Goal: Information Seeking & Learning: Learn about a topic

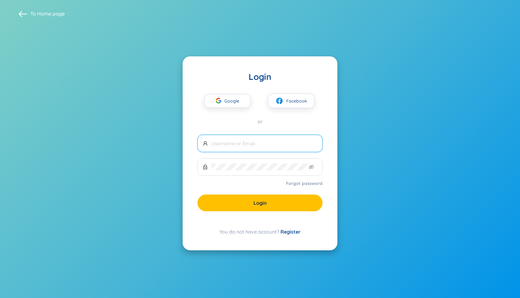
click at [283, 147] on span at bounding box center [259, 143] width 125 height 17
click at [283, 146] on input "text" at bounding box center [264, 143] width 106 height 7
click at [299, 145] on input "text" at bounding box center [264, 143] width 106 height 7
click at [227, 105] on span "Google" at bounding box center [231, 100] width 18 height 13
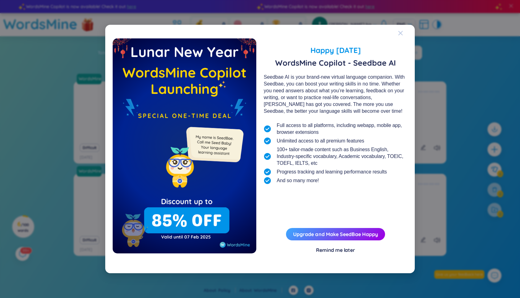
click at [400, 34] on icon "Close" at bounding box center [400, 33] width 5 height 5
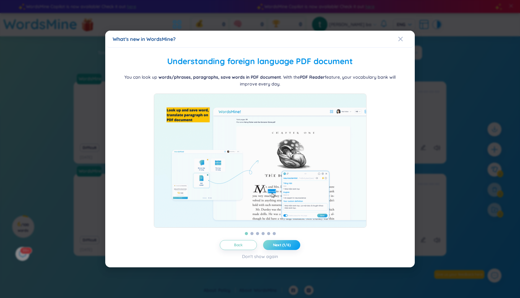
click at [283, 247] on span "Next (1/6)" at bounding box center [282, 244] width 18 height 5
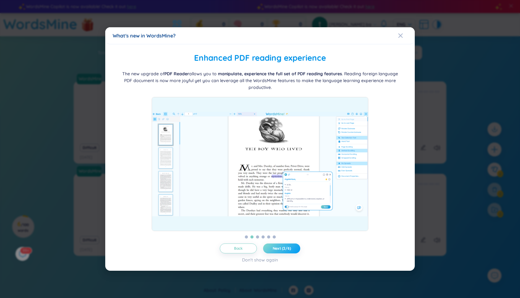
click at [283, 249] on span "Next (2/6)" at bounding box center [281, 248] width 18 height 5
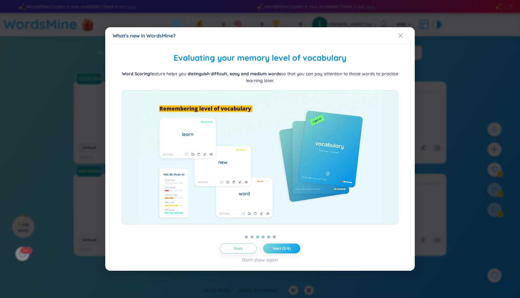
click at [283, 249] on span "Next (3/6)" at bounding box center [281, 248] width 18 height 5
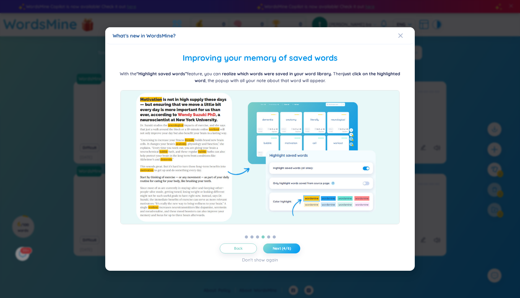
click at [283, 249] on span "Next (4/6)" at bounding box center [281, 248] width 18 height 5
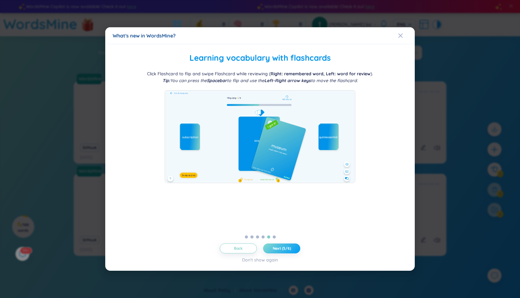
click at [283, 249] on span "Next (5/6)" at bounding box center [281, 248] width 18 height 5
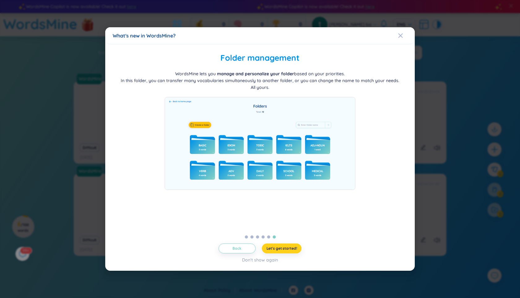
click at [283, 249] on span "Let's get started!" at bounding box center [281, 248] width 31 height 5
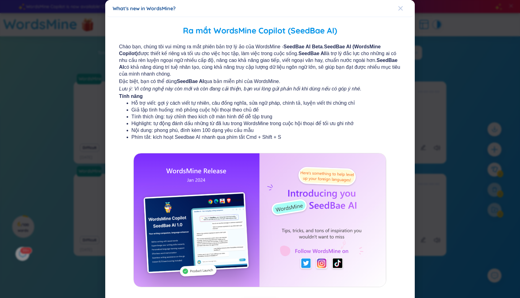
click at [398, 10] on icon "Close" at bounding box center [400, 8] width 5 height 5
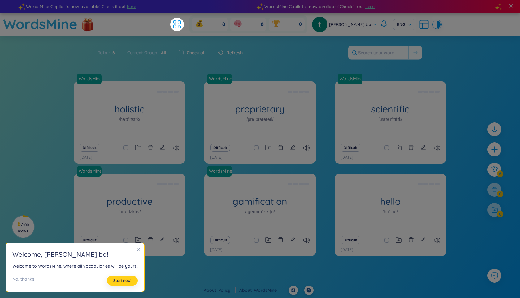
click at [123, 278] on span "Start now!" at bounding box center [122, 280] width 18 height 5
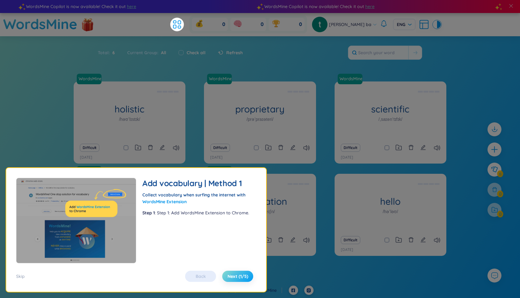
click at [246, 279] on span "Next (1/5)" at bounding box center [237, 276] width 21 height 6
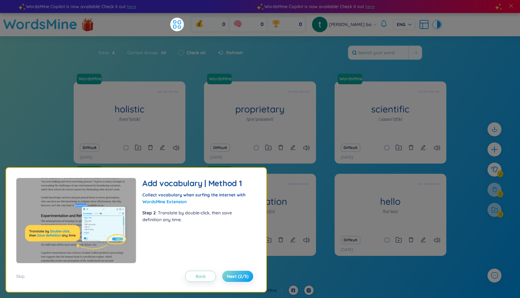
click at [240, 275] on span "Next (2/5)" at bounding box center [238, 276] width 22 height 6
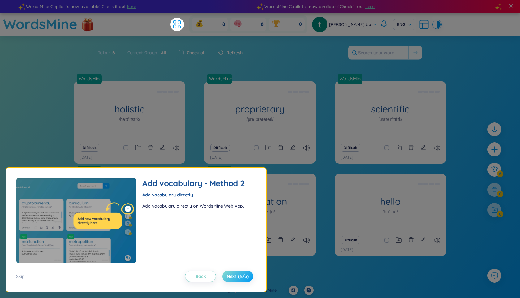
click at [240, 275] on span "Next (3/5)" at bounding box center [238, 276] width 22 height 6
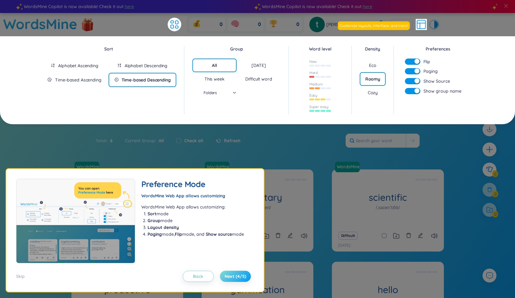
click at [233, 275] on span "Next (4/5)" at bounding box center [236, 276] width 22 height 6
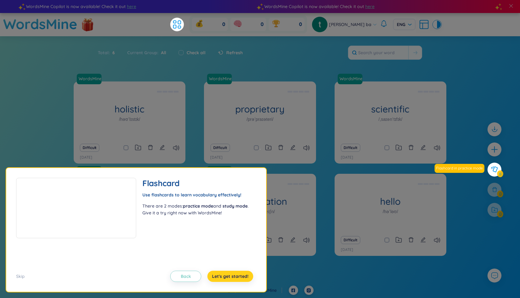
click at [233, 275] on span "Let's get started!" at bounding box center [230, 276] width 36 height 6
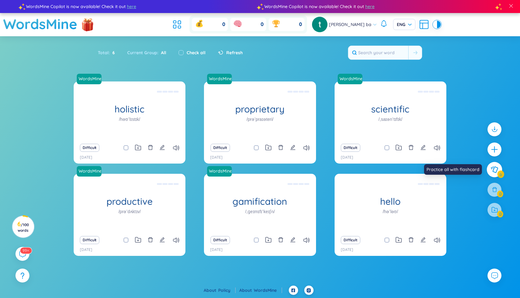
click at [494, 166] on icon at bounding box center [493, 169] width 7 height 6
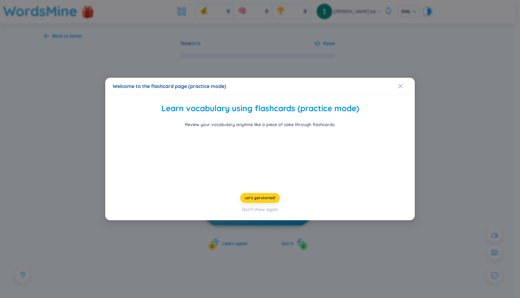
click at [266, 200] on span "Let's get started!" at bounding box center [260, 197] width 31 height 5
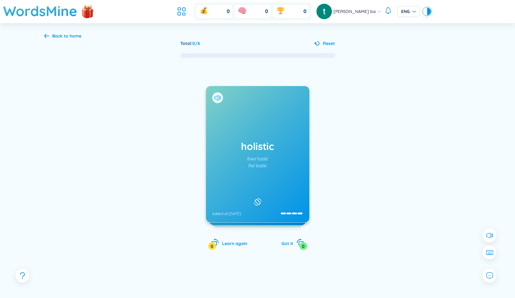
click at [285, 153] on div "holistic /həʊˈlɪstɪk/ /həˈlɪstɪk/ Added at 15/9/2025" at bounding box center [257, 154] width 103 height 136
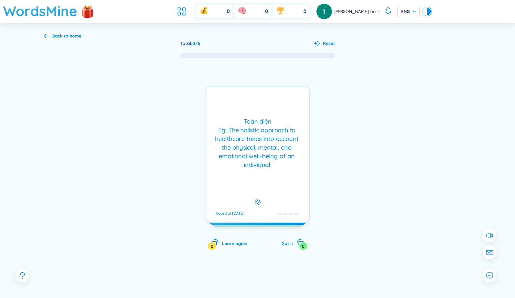
click at [290, 149] on div "Toàn diện Eg: The holistic approach to healthcare takes into account the physic…" at bounding box center [257, 143] width 96 height 52
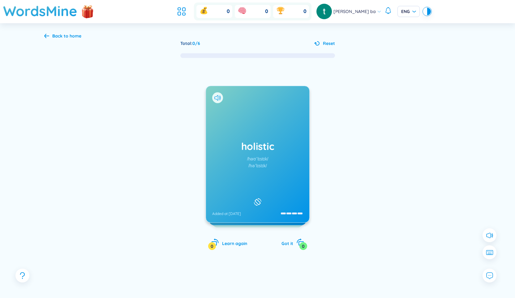
click at [45, 36] on icon at bounding box center [46, 36] width 5 height 4
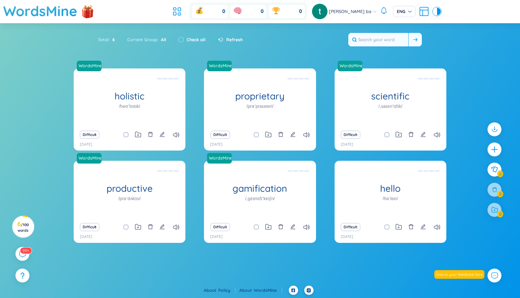
click at [395, 37] on input "text" at bounding box center [378, 40] width 60 height 14
click at [496, 150] on icon "plus" at bounding box center [494, 149] width 9 height 9
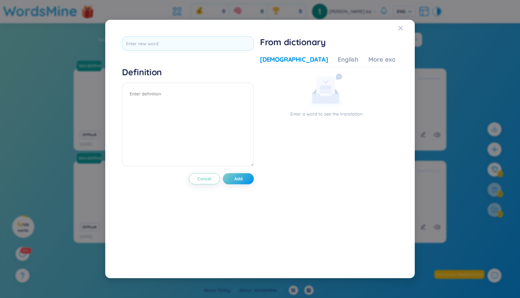
click at [468, 86] on div "Definition Cancel Add From dictionary Vietnamese English More examples Enter a …" at bounding box center [260, 149] width 520 height 298
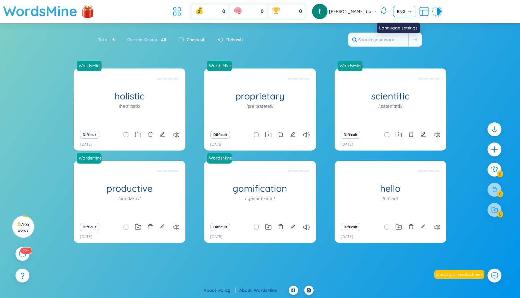
click at [400, 12] on span "ENG" at bounding box center [403, 11] width 15 height 6
click at [0, 0] on div "Language settings" at bounding box center [0, 0] width 0 height 0
click at [400, 11] on span "ENG" at bounding box center [403, 11] width 15 height 6
click at [396, 24] on div "Language settings" at bounding box center [397, 28] width 43 height 11
click at [400, 14] on span "ENG" at bounding box center [403, 11] width 15 height 6
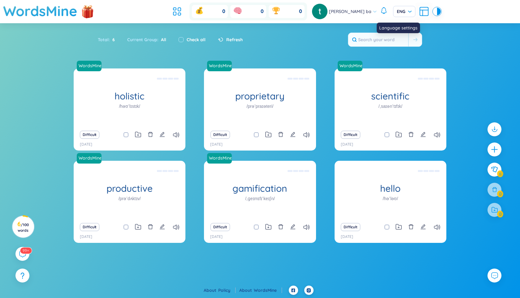
click at [394, 20] on div "Language settings" at bounding box center [397, 25] width 43 height 15
click at [405, 10] on div "ENG" at bounding box center [404, 11] width 22 height 11
click at [396, 36] on div "ENG" at bounding box center [397, 34] width 15 height 7
click at [405, 13] on span "ENG" at bounding box center [403, 11] width 15 height 6
click at [448, 45] on div "Total : 6 Current Group : All Check all Refresh" at bounding box center [260, 42] width 386 height 27
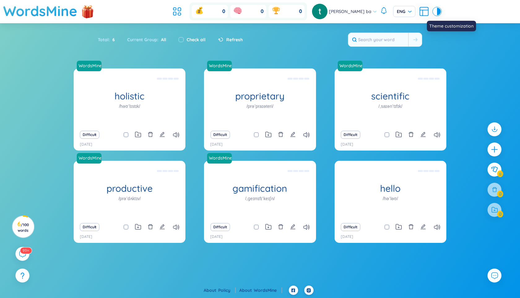
click at [437, 11] on div at bounding box center [439, 11] width 4 height 7
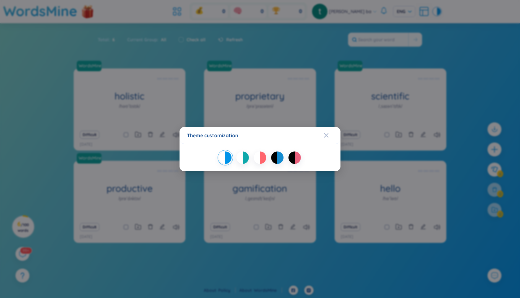
click at [245, 156] on div at bounding box center [245, 157] width 6 height 12
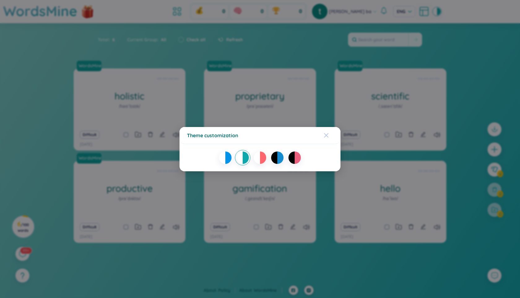
click at [326, 135] on icon "Close" at bounding box center [326, 135] width 4 height 4
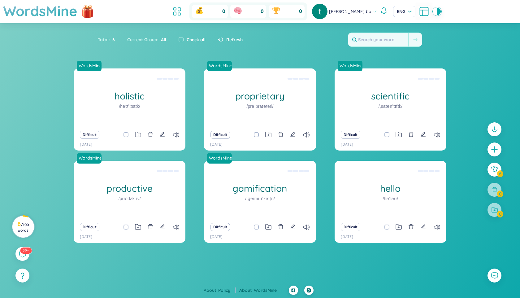
click at [28, 224] on span "/ 100 words" at bounding box center [23, 227] width 11 height 10
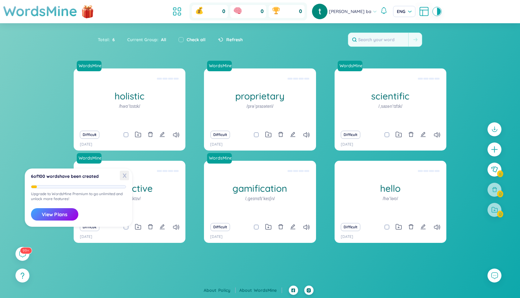
click at [124, 175] on span "X" at bounding box center [124, 175] width 9 height 10
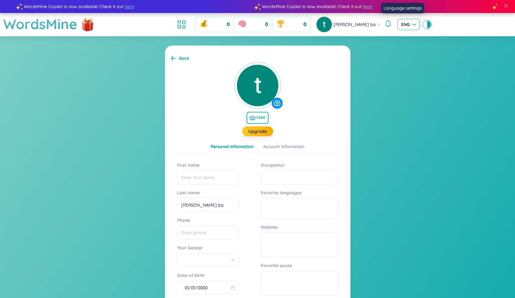
click at [401, 26] on span "ENG" at bounding box center [408, 24] width 15 height 6
click at [401, 36] on div "VIE" at bounding box center [402, 37] width 15 height 7
click at [508, 6] on span at bounding box center [506, 6] width 6 height 6
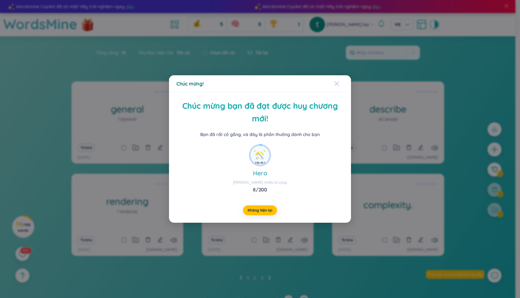
click at [338, 84] on icon "Close" at bounding box center [336, 83] width 5 height 5
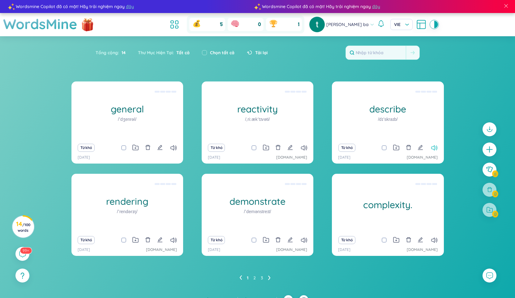
click at [433, 148] on icon at bounding box center [434, 147] width 6 height 5
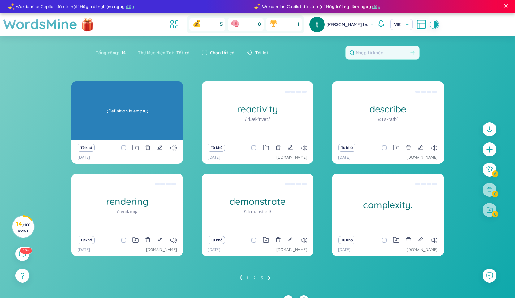
click at [122, 125] on div "(Definition is empty)" at bounding box center [127, 111] width 105 height 56
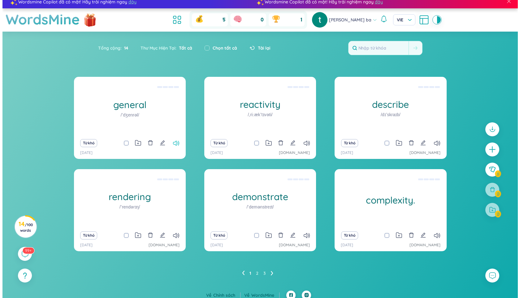
scroll to position [9, 0]
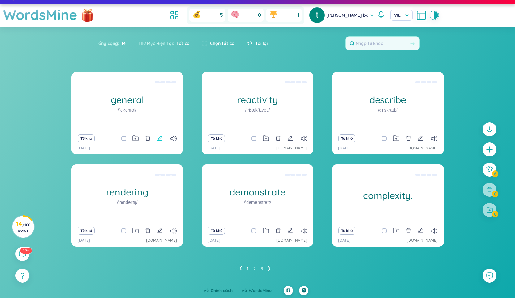
click at [159, 137] on icon "edit" at bounding box center [160, 138] width 6 height 6
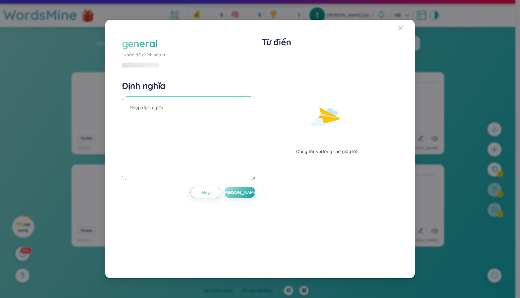
click at [163, 135] on textarea at bounding box center [188, 137] width 133 height 83
